Goal: Information Seeking & Learning: Find specific fact

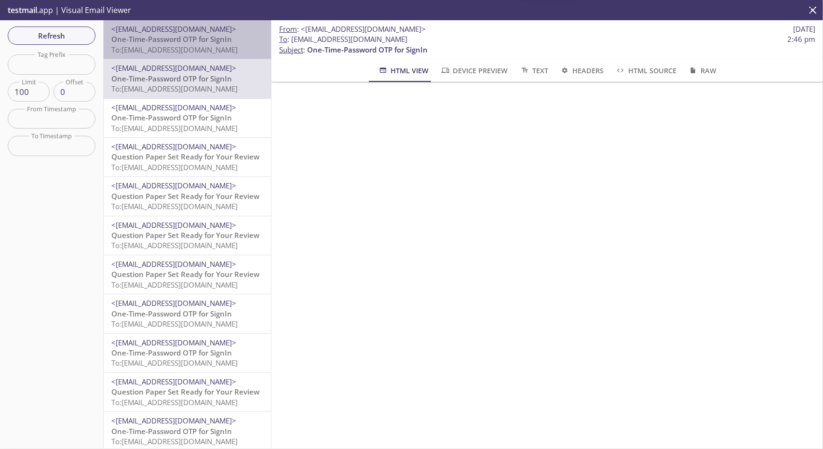
click at [211, 51] on span "To: [EMAIL_ADDRESS][DOMAIN_NAME]" at bounding box center [174, 50] width 126 height 10
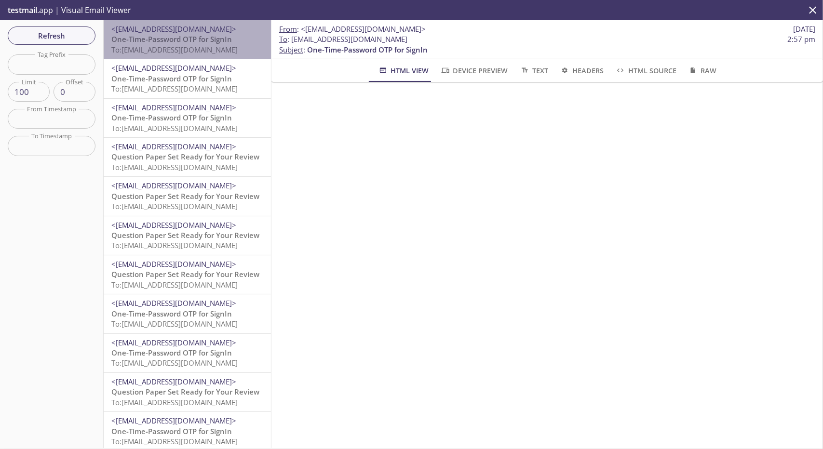
click at [212, 43] on span "One-Time-Password OTP for SignIn" at bounding box center [171, 39] width 121 height 10
click at [214, 38] on span "One-Time-Password OTP for SignIn" at bounding box center [171, 39] width 121 height 10
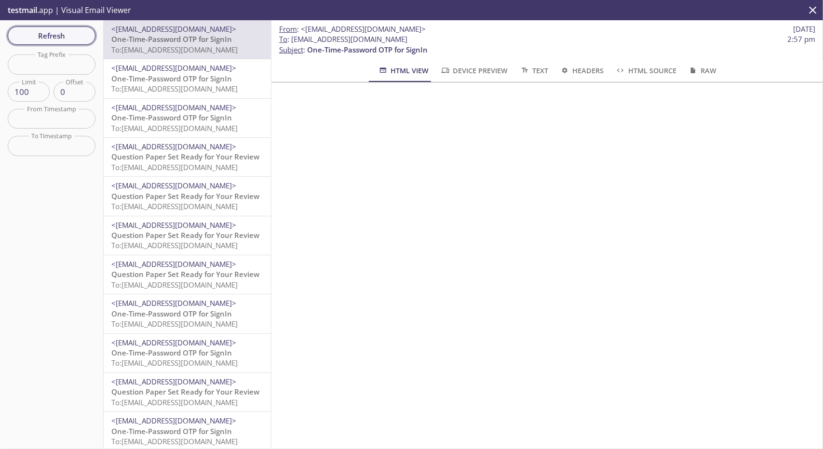
drag, startPoint x: 58, startPoint y: 26, endPoint x: 57, endPoint y: 32, distance: 6.3
click at [57, 32] on div "Refresh Filters Tag Prefix Tag Prefix Limit 100 Limit Offset 0 Offset From Time…" at bounding box center [52, 234] width 104 height 428
click at [57, 32] on span "Refresh" at bounding box center [51, 35] width 72 height 13
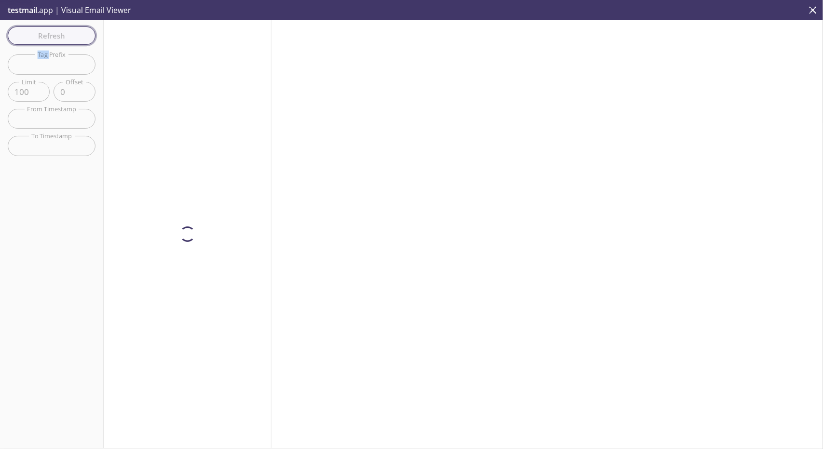
click at [57, 32] on div "Refresh Filters Tag Prefix Tag Prefix Limit 100 Limit Offset 0 Offset From Time…" at bounding box center [52, 234] width 104 height 428
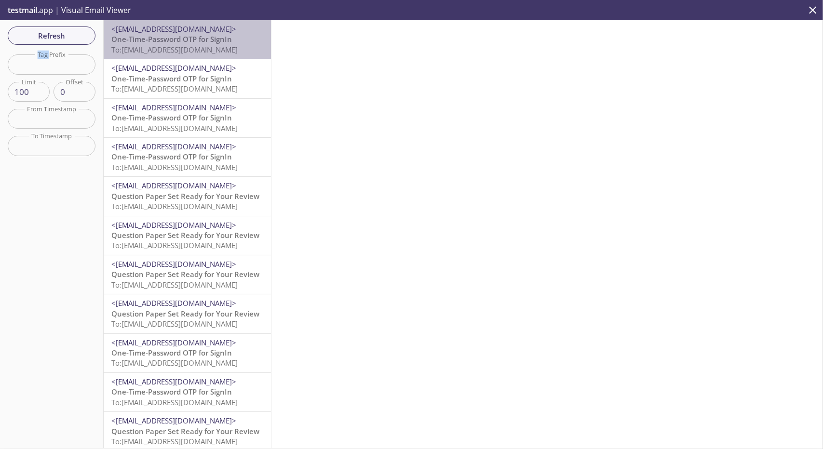
click at [202, 36] on span "One-Time-Password OTP for SignIn" at bounding box center [171, 39] width 121 height 10
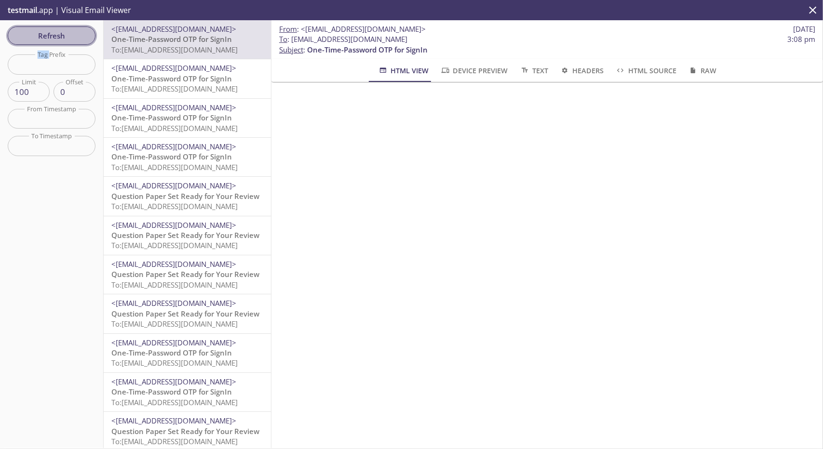
click at [81, 37] on span "Refresh" at bounding box center [51, 35] width 72 height 13
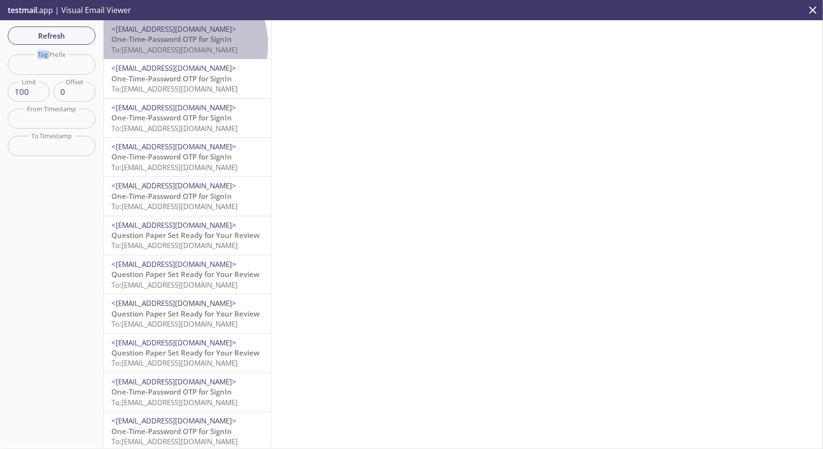
click at [180, 45] on span "To: [EMAIL_ADDRESS][DOMAIN_NAME]" at bounding box center [174, 50] width 126 height 10
